Goal: Transaction & Acquisition: Purchase product/service

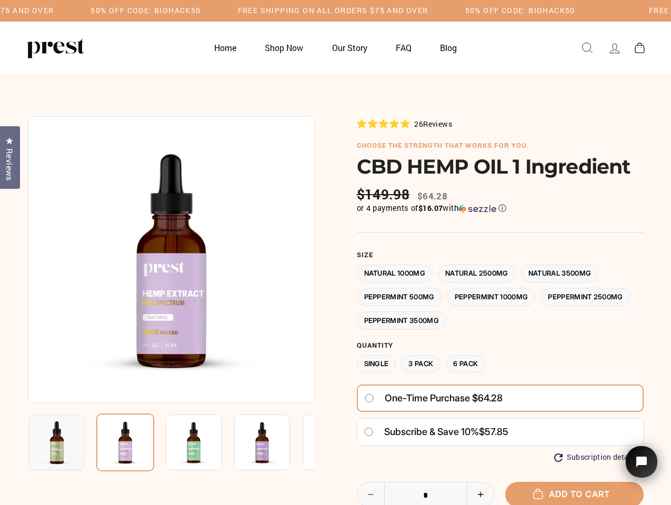
click at [335, 253] on div at bounding box center [336, 383] width 616 height 534
click at [241, 11] on h5 "Free Shipping on all orders $75 and over" at bounding box center [145, 10] width 191 height 9
click at [171, 260] on img at bounding box center [171, 259] width 287 height 287
click at [171, 443] on img at bounding box center [194, 443] width 56 height 56
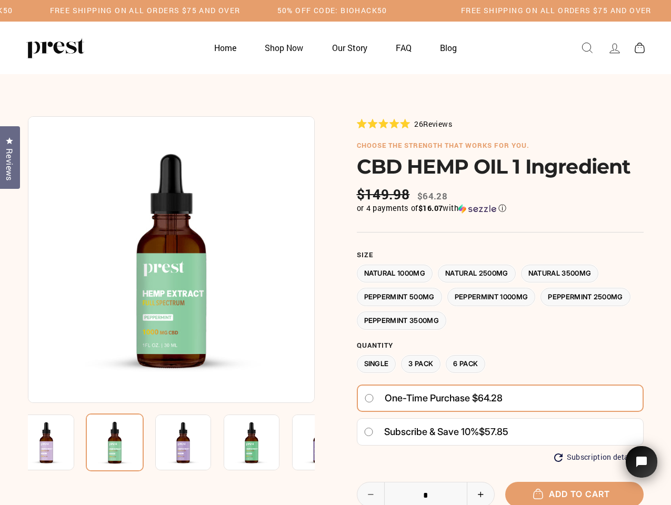
click at [57, 443] on img at bounding box center [46, 443] width 56 height 56
click at [125, 443] on img at bounding box center [115, 443] width 58 height 58
click at [194, 443] on img at bounding box center [183, 443] width 56 height 56
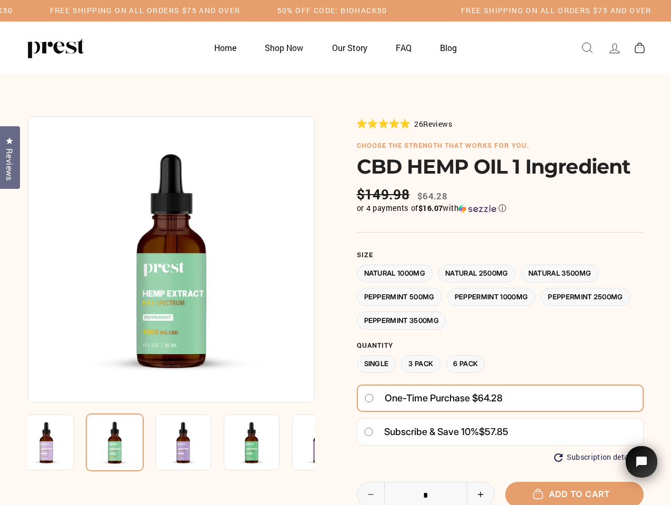
click at [194, 443] on img at bounding box center [183, 443] width 56 height 56
